Goal: Communication & Community: Answer question/provide support

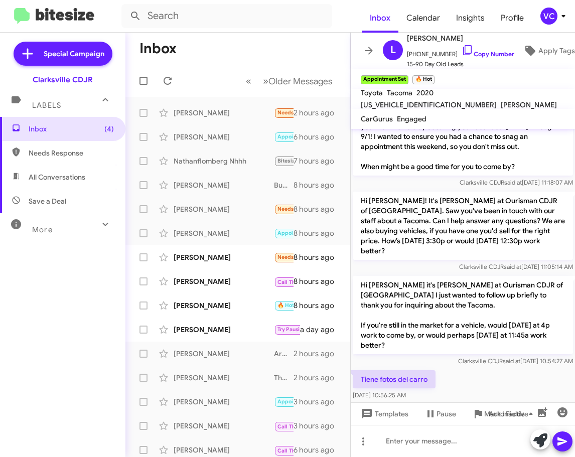
click at [540, 374] on div "Tiene fotos del carro [DATE] 10:56:25 AM" at bounding box center [463, 385] width 224 height 34
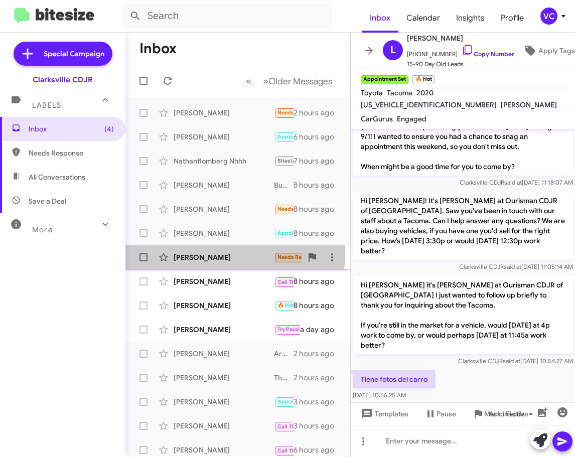
click at [235, 254] on div "[PERSON_NAME]" at bounding box center [224, 257] width 100 height 10
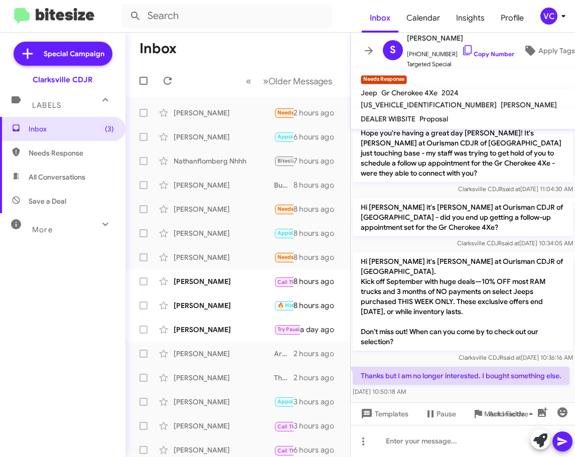
scroll to position [710, 0]
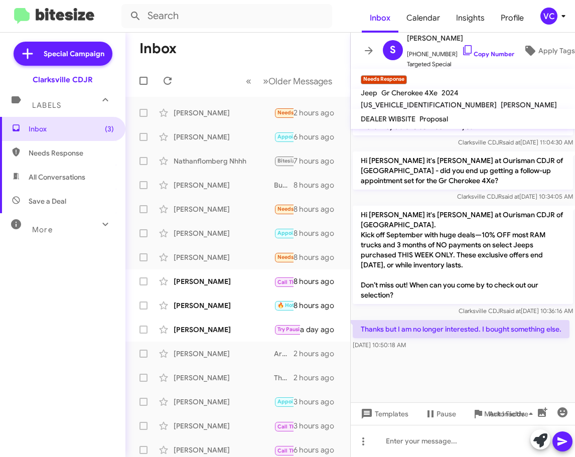
click at [495, 370] on div at bounding box center [463, 377] width 224 height 50
click at [496, 363] on div at bounding box center [463, 377] width 224 height 50
click at [481, 50] on link "Copy Number" at bounding box center [488, 54] width 53 height 8
click at [546, 383] on div at bounding box center [463, 377] width 224 height 50
click at [542, 380] on div at bounding box center [463, 377] width 224 height 50
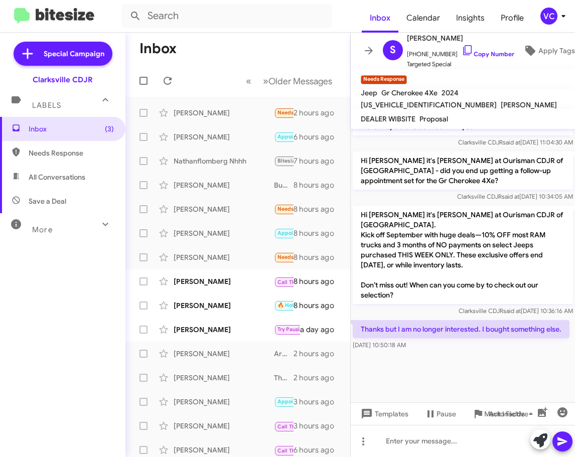
drag, startPoint x: 464, startPoint y: 377, endPoint x: 481, endPoint y: 355, distance: 27.9
click at [464, 378] on div at bounding box center [463, 377] width 224 height 50
click at [495, 54] on link "Copy Number" at bounding box center [488, 54] width 53 height 8
drag, startPoint x: 510, startPoint y: 357, endPoint x: 457, endPoint y: 337, distance: 56.8
click at [511, 357] on div at bounding box center [463, 377] width 224 height 50
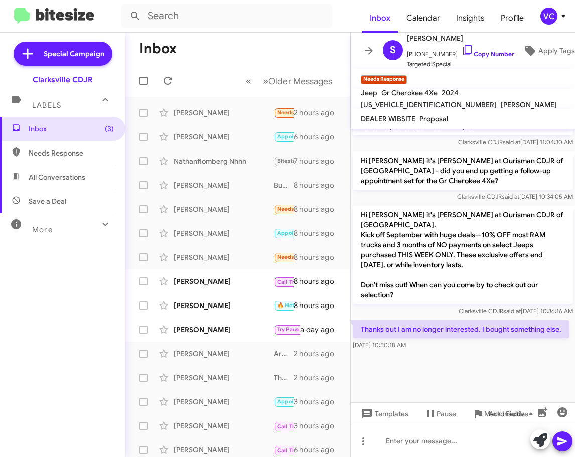
drag, startPoint x: 360, startPoint y: 316, endPoint x: 436, endPoint y: 342, distance: 81.1
click at [438, 344] on div "Thanks but I am no longer interested. I bought something else. [DATE] 10:50:18 …" at bounding box center [461, 335] width 217 height 30
copy div "Thanks but I am no longer interested. I bought something else. [DATE] 10:50:18 …"
click at [521, 345] on div "[DATE] 10:50:18 AM" at bounding box center [461, 345] width 217 height 10
click at [513, 351] on div "Thanks but I am no longer interested. I bought something else. [DATE] 10:50:18 …" at bounding box center [463, 335] width 224 height 34
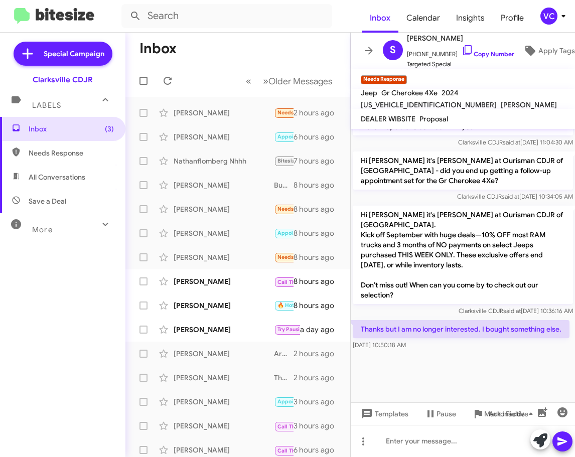
drag, startPoint x: 515, startPoint y: 352, endPoint x: 419, endPoint y: 347, distance: 96.5
click at [516, 353] on cdk-virtual-scroll-viewport "Hi [PERSON_NAME] this is [PERSON_NAME], Internet Director at Ourisman CDJR of […" at bounding box center [463, 265] width 224 height 273
click at [213, 280] on div "[PERSON_NAME]" at bounding box center [224, 281] width 100 height 10
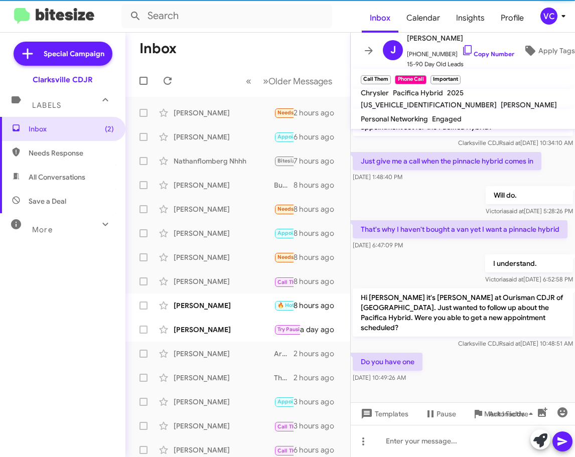
drag, startPoint x: 529, startPoint y: 347, endPoint x: 517, endPoint y: 320, distance: 29.4
click at [528, 351] on div "Do you have one [DATE] 10:49:26 AM" at bounding box center [463, 368] width 224 height 34
click at [495, 254] on p "I understand." at bounding box center [529, 263] width 88 height 18
click at [538, 357] on div "Do you have one [DATE] 10:49:26 AM" at bounding box center [463, 368] width 224 height 34
click at [490, 50] on link "Copy Number" at bounding box center [488, 54] width 53 height 8
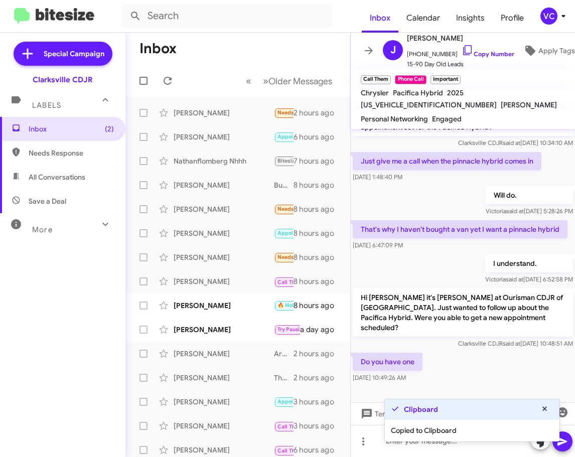
click at [540, 220] on p "That's why I haven't bought a van yet I want a pinnacle hybrid" at bounding box center [460, 229] width 215 height 18
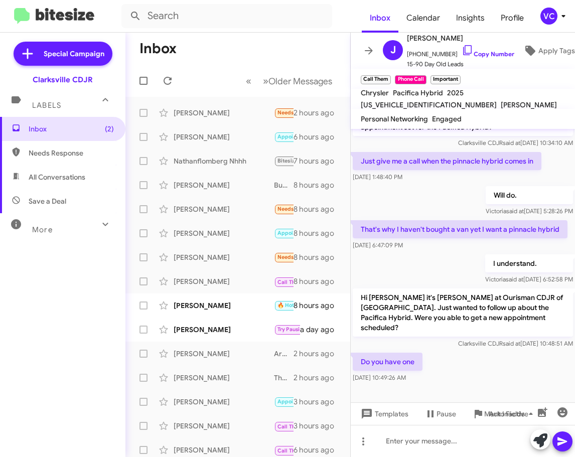
click at [537, 220] on p "That's why I haven't bought a van yet I want a pinnacle hybrid" at bounding box center [460, 229] width 215 height 18
click at [388, 184] on div "Will do. [PERSON_NAME] said at [DATE] 5:28:26 PM" at bounding box center [463, 201] width 224 height 34
drag, startPoint x: 492, startPoint y: 374, endPoint x: 499, endPoint y: 339, distance: 36.2
click at [493, 385] on div at bounding box center [463, 404] width 224 height 38
click at [430, 192] on div "Will do. [PERSON_NAME] said at [DATE] 5:28:26 PM" at bounding box center [463, 201] width 224 height 34
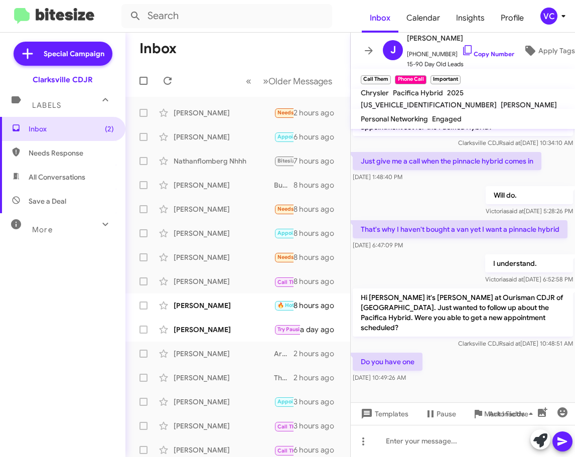
click at [430, 188] on div "Will do. [PERSON_NAME] said at [DATE] 5:28:26 PM" at bounding box center [463, 201] width 224 height 34
drag, startPoint x: 426, startPoint y: 249, endPoint x: 459, endPoint y: 331, distance: 88.0
click at [426, 252] on div "I understand. [PERSON_NAME] said at [DATE] 6:52:58 PM" at bounding box center [463, 269] width 224 height 34
click at [480, 351] on div "Do you have one [DATE] 10:49:26 AM" at bounding box center [463, 368] width 224 height 34
click at [501, 51] on link "Copy Number" at bounding box center [488, 54] width 53 height 8
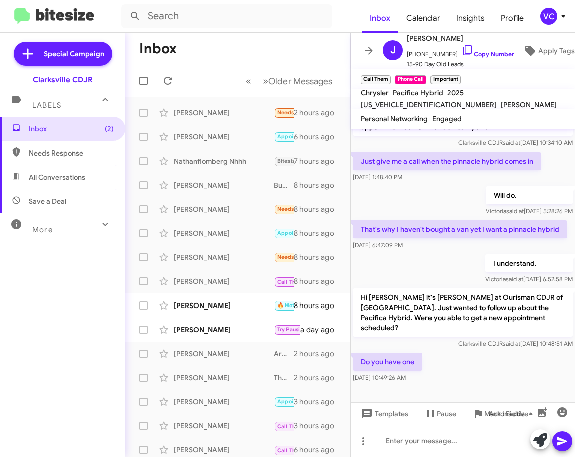
click at [523, 351] on div "Do you have one [DATE] 10:49:26 AM" at bounding box center [463, 368] width 224 height 34
click at [405, 450] on div at bounding box center [463, 441] width 224 height 32
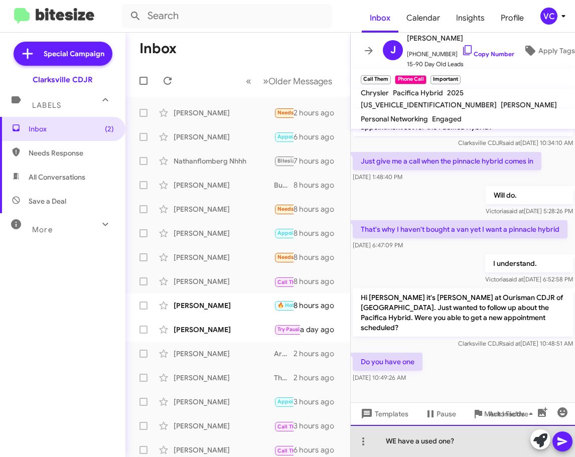
click at [395, 440] on div "WE have a used one?" at bounding box center [463, 441] width 224 height 32
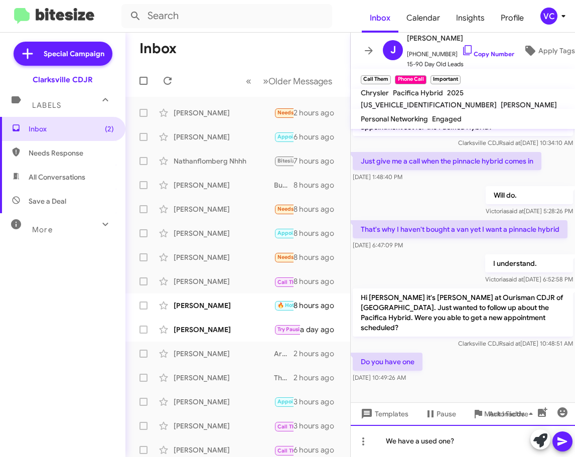
click at [481, 448] on div "We have a used one?" at bounding box center [463, 441] width 224 height 32
click at [566, 441] on icon at bounding box center [562, 442] width 10 height 9
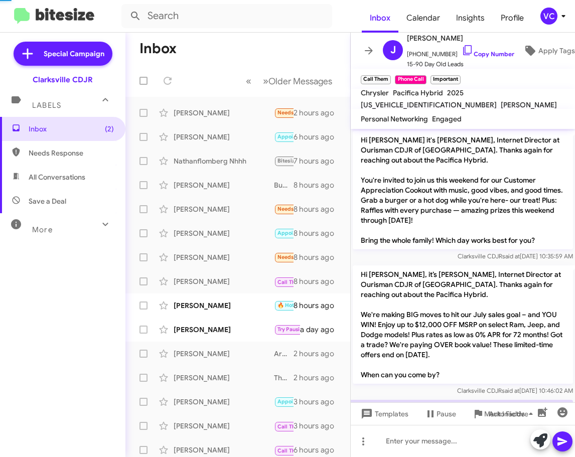
scroll to position [740, 0]
